Goal: Find contact information: Find contact information

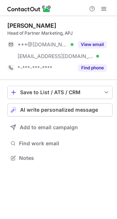
scroll to position [153, 117]
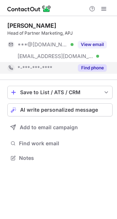
click at [99, 69] on button "Find phone" at bounding box center [92, 67] width 29 height 7
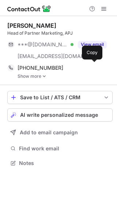
scroll to position [158, 117]
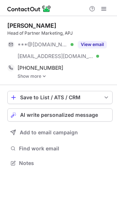
click at [32, 74] on link "Show more" at bounding box center [65, 76] width 95 height 5
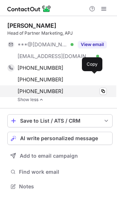
scroll to position [181, 117]
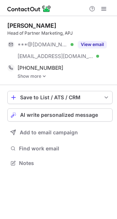
scroll to position [158, 117]
click at [43, 77] on img at bounding box center [44, 76] width 4 height 5
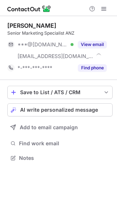
scroll to position [153, 117]
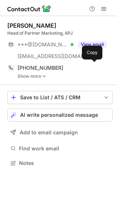
scroll to position [158, 117]
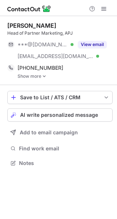
click at [43, 76] on img at bounding box center [44, 76] width 4 height 5
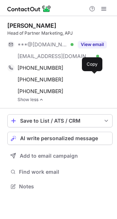
scroll to position [181, 117]
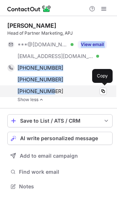
drag, startPoint x: 55, startPoint y: 66, endPoint x: 56, endPoint y: 95, distance: 28.1
click at [56, 95] on div "Connie Lim Head of Partner Marketing, APJ ***@hotmail.com Verified ***@sg.ibm.c…" at bounding box center [59, 62] width 105 height 80
copy div "Verified View email +6596278687 Copy WhatsApp +8613691241864 Copy WhatsApp +656…"
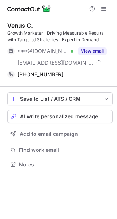
scroll to position [160, 117]
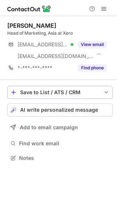
scroll to position [153, 117]
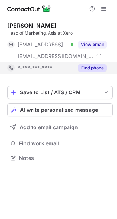
click at [95, 67] on button "Find phone" at bounding box center [92, 67] width 29 height 7
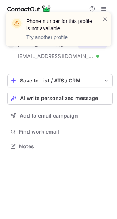
scroll to position [141, 117]
